Goal: Navigation & Orientation: Find specific page/section

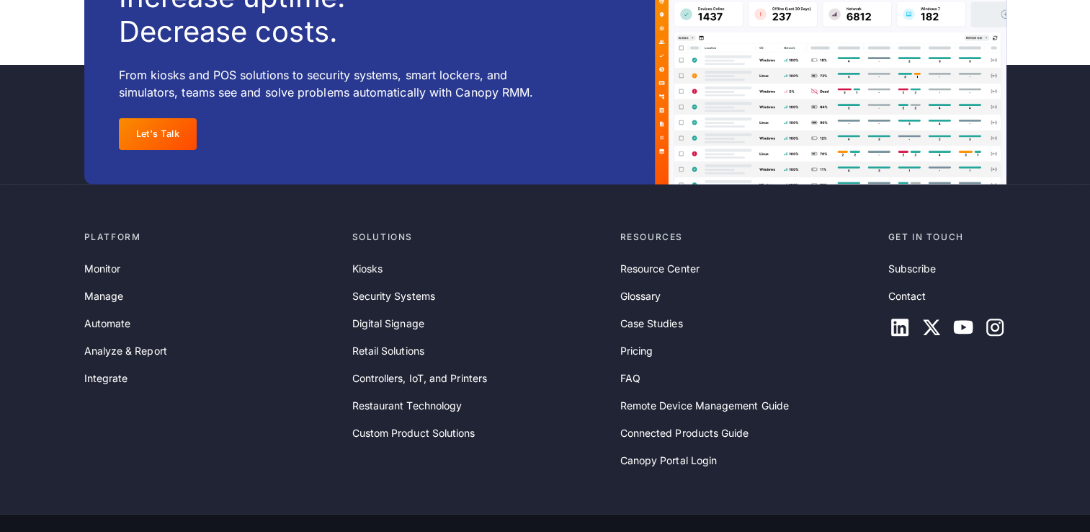
scroll to position [4764, 0]
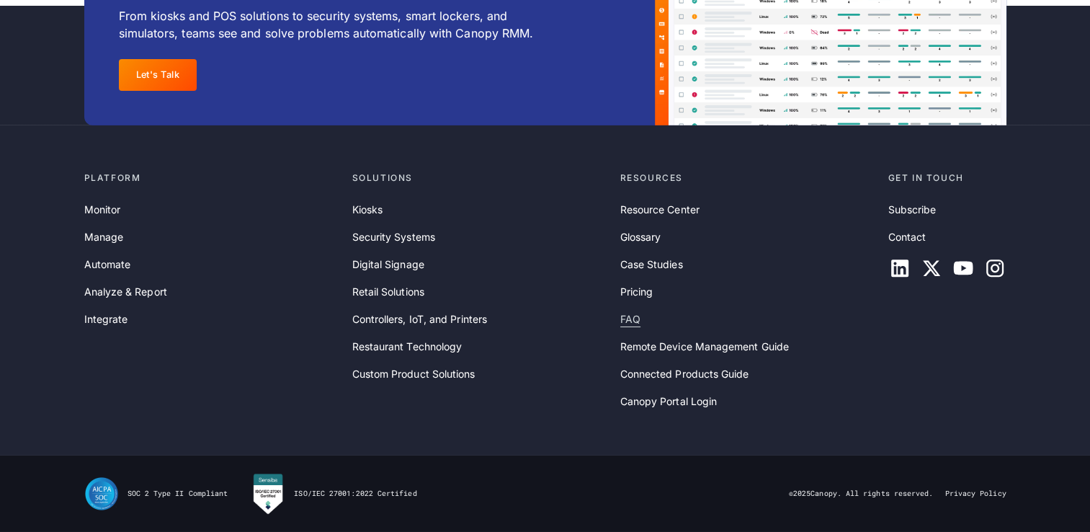
click at [638, 321] on link "FAQ" at bounding box center [630, 319] width 20 height 16
